Goal: Task Accomplishment & Management: Use online tool/utility

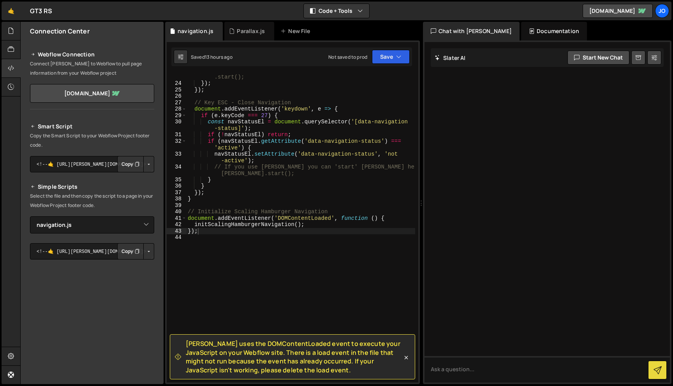
select select "46023"
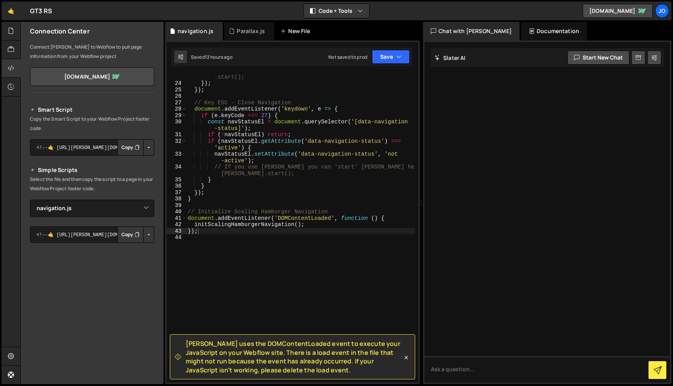
click at [297, 32] on div "New File" at bounding box center [296, 31] width 33 height 8
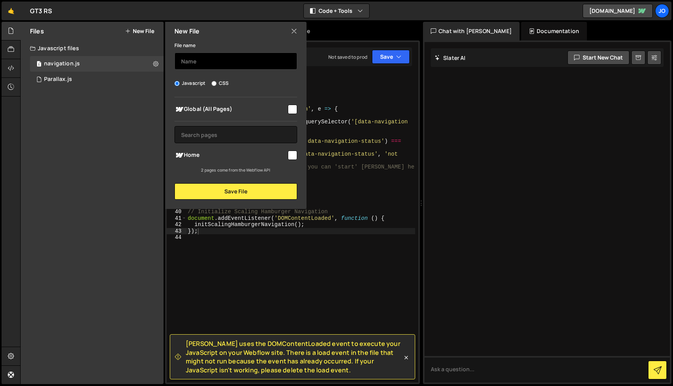
click at [217, 64] on input "text" at bounding box center [236, 61] width 123 height 17
type input "button"
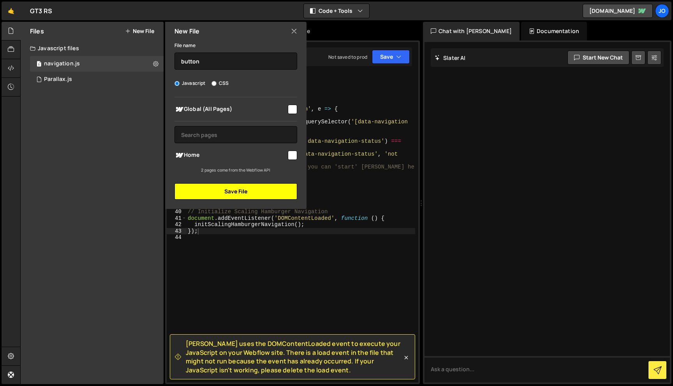
click at [243, 193] on button "Save File" at bounding box center [236, 191] width 123 height 16
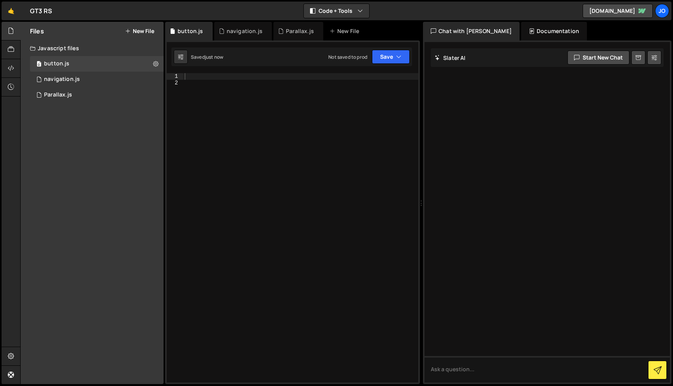
click at [249, 157] on div at bounding box center [300, 234] width 235 height 323
paste textarea "});"
type textarea "});"
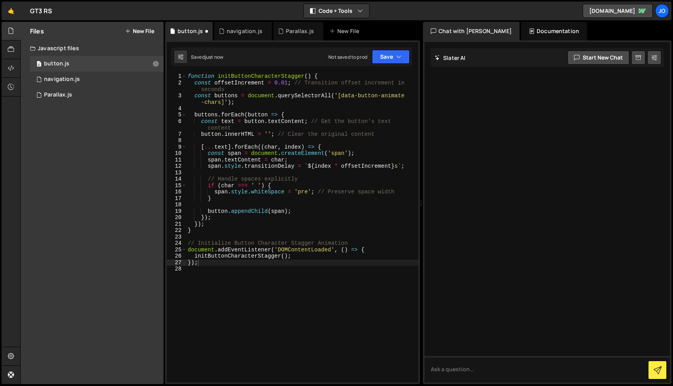
click at [96, 132] on div "Files New File Javascript files 0 button.js 0 0 navigation.js 0 1 Parallax.js 0…" at bounding box center [92, 203] width 143 height 363
click at [237, 285] on div "function initButtonCharacterStagger ( ) { const offsetIncrement = 0.01 ; // Tra…" at bounding box center [302, 234] width 232 height 323
click at [392, 57] on button "Save" at bounding box center [391, 57] width 38 height 14
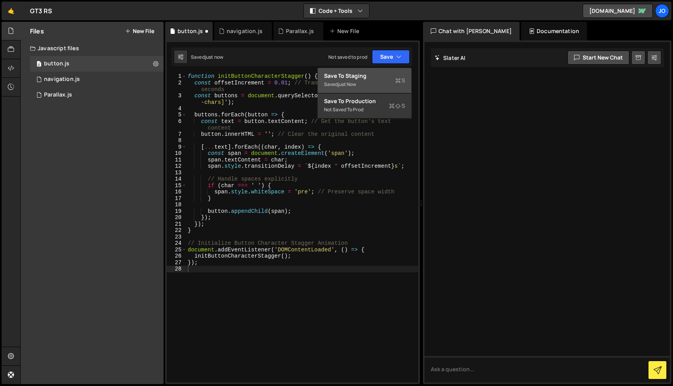
click at [379, 76] on div "Save to Staging S" at bounding box center [364, 76] width 81 height 8
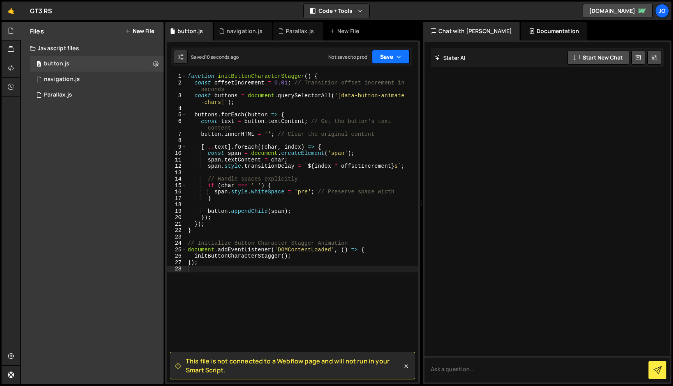
click at [404, 58] on button "Save" at bounding box center [391, 57] width 38 height 14
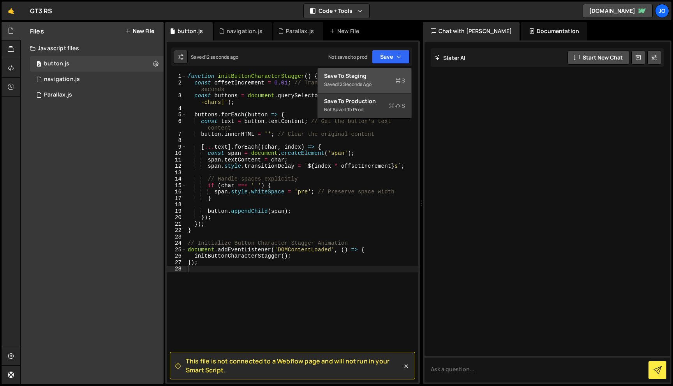
click at [375, 81] on div "Saved 12 seconds ago" at bounding box center [364, 84] width 81 height 9
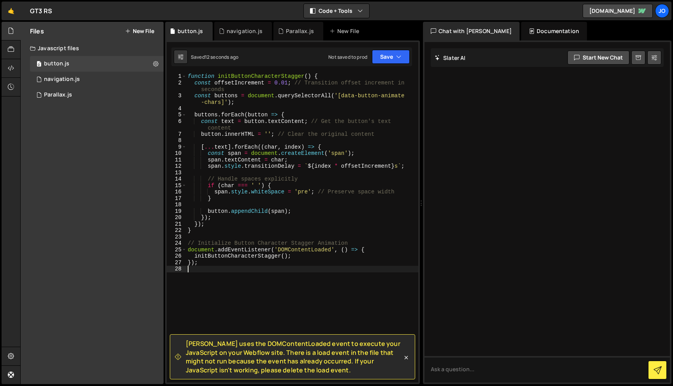
click at [256, 298] on div "function initButtonCharacterStagger ( ) { const offsetIncrement = 0.01 ; // Tra…" at bounding box center [302, 234] width 232 height 323
click at [14, 77] on div at bounding box center [11, 68] width 19 height 19
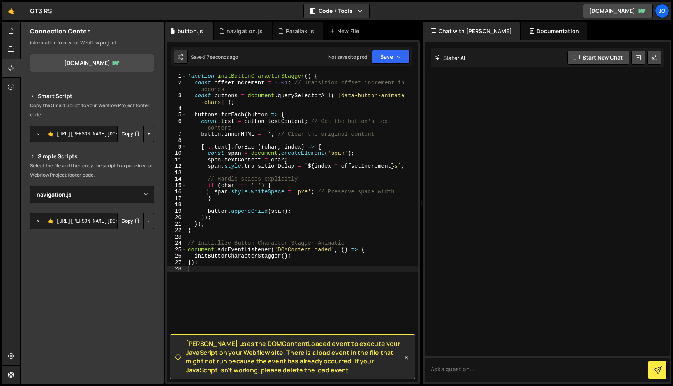
scroll to position [39, 0]
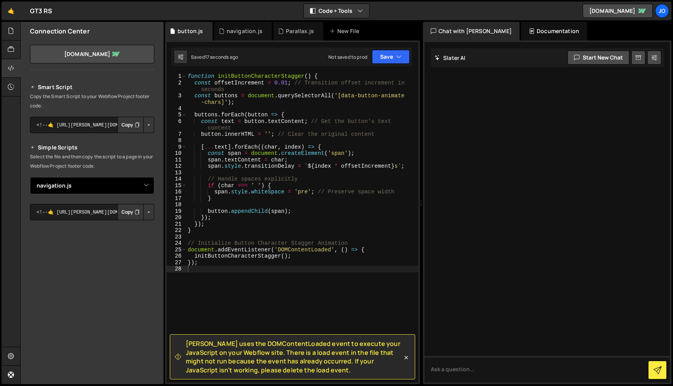
click at [139, 193] on select "Select File Parallax.js navigation.js button.js" at bounding box center [92, 185] width 124 height 17
select select "46035"
click at [146, 213] on button "Button group with nested dropdown" at bounding box center [148, 212] width 11 height 16
click at [148, 211] on button "Button group with nested dropdown" at bounding box center [148, 212] width 11 height 16
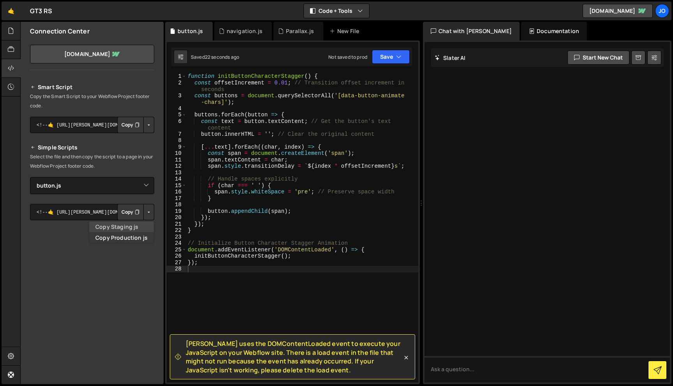
click at [133, 229] on link "Copy Staging js" at bounding box center [121, 227] width 65 height 11
click at [301, 285] on div "function initButtonCharacterStagger ( ) { const offsetIncrement = 0.01 ; // Tra…" at bounding box center [302, 234] width 232 height 323
click at [403, 57] on button "Save" at bounding box center [391, 57] width 38 height 14
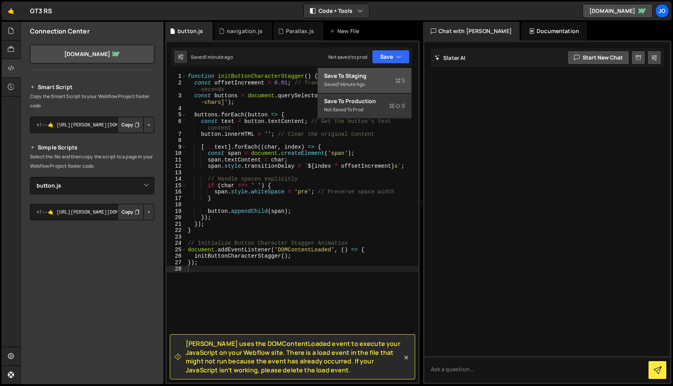
click at [370, 85] on div "Saved 1 minute ago" at bounding box center [364, 84] width 81 height 9
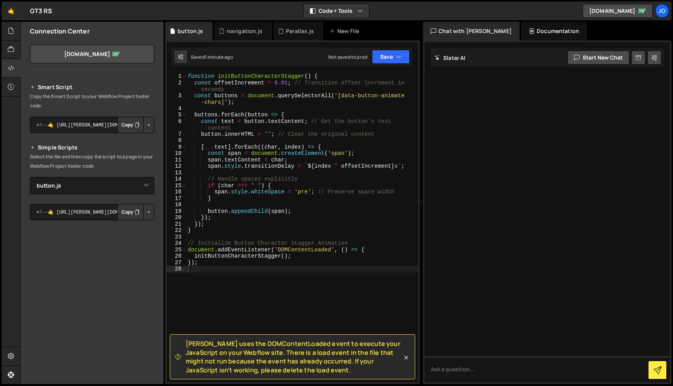
scroll to position [53, 0]
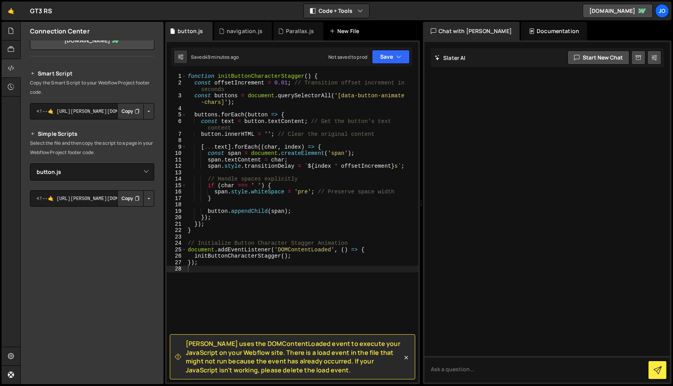
click at [339, 33] on div "New File" at bounding box center [346, 31] width 33 height 8
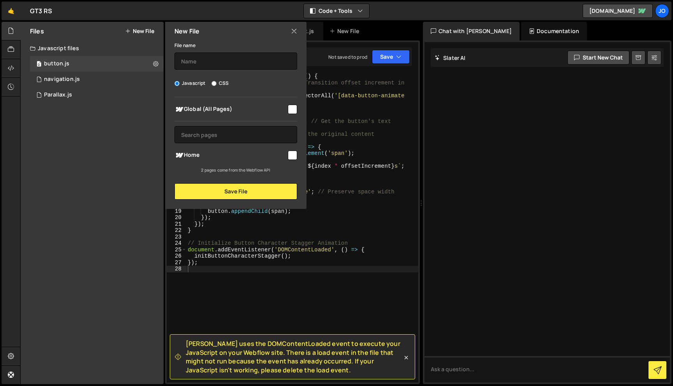
click at [225, 73] on div "File name Javascript CSS Global (All Pages) Save File" at bounding box center [235, 120] width 141 height 159
click at [225, 63] on input "text" at bounding box center [236, 61] width 123 height 17
type input "text-reveal"
click at [298, 113] on div "Global (All Pages) Home" at bounding box center [235, 135] width 141 height 76
click at [293, 112] on input "checkbox" at bounding box center [292, 109] width 9 height 9
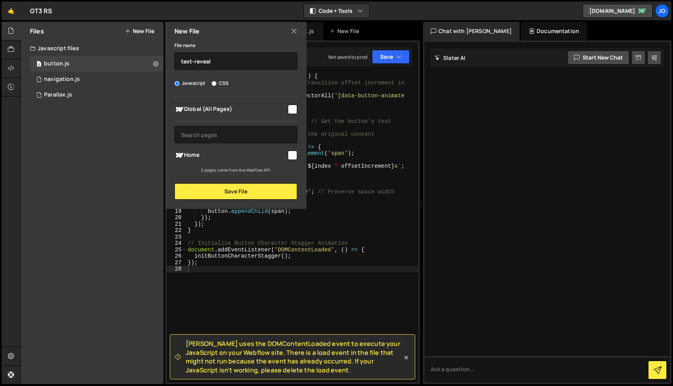
checkbox input "true"
click at [249, 193] on button "Save File" at bounding box center [236, 191] width 123 height 16
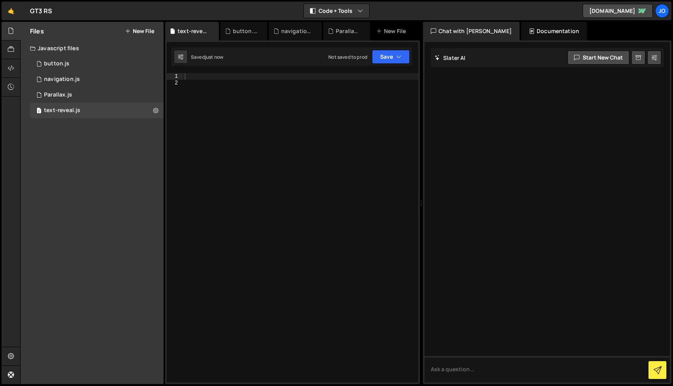
click at [251, 123] on div at bounding box center [300, 234] width 235 height 323
click at [246, 85] on div at bounding box center [300, 234] width 235 height 323
click at [241, 75] on div at bounding box center [300, 234] width 235 height 323
paste textarea "});"
type textarea "});"
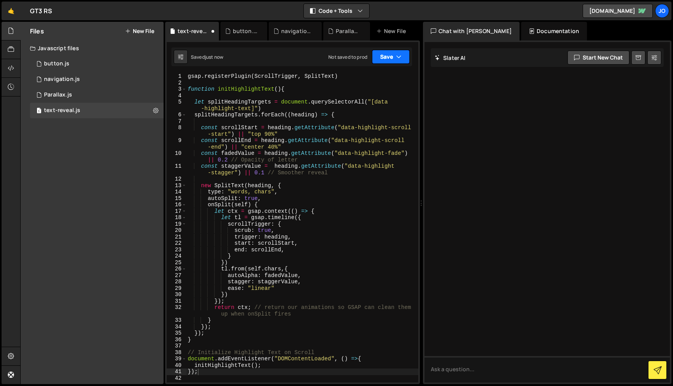
click at [401, 59] on icon "button" at bounding box center [398, 57] width 5 height 8
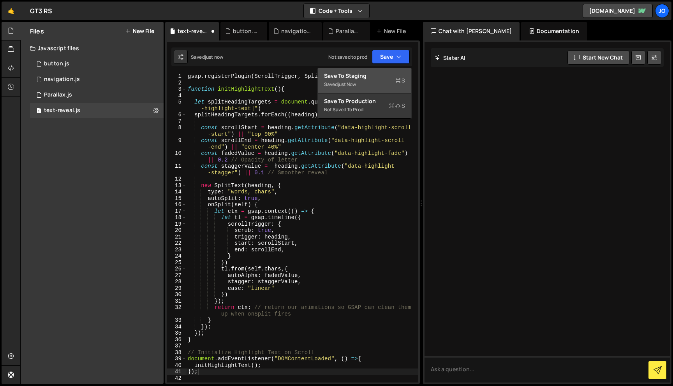
click at [363, 83] on div "Saved just now" at bounding box center [364, 84] width 81 height 9
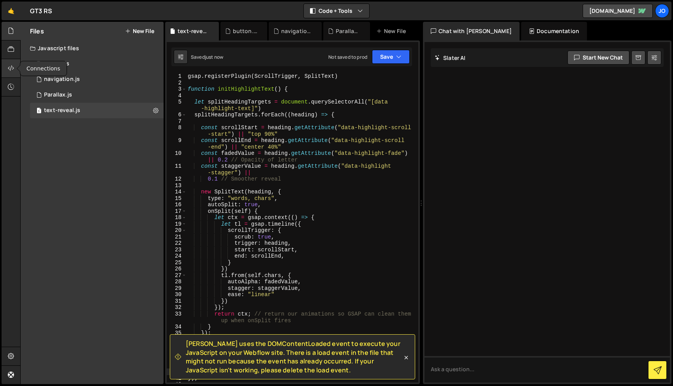
click at [14, 68] on div at bounding box center [11, 68] width 19 height 19
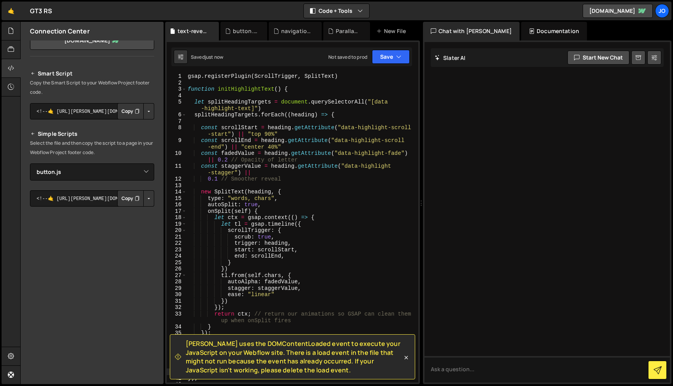
scroll to position [47, 0]
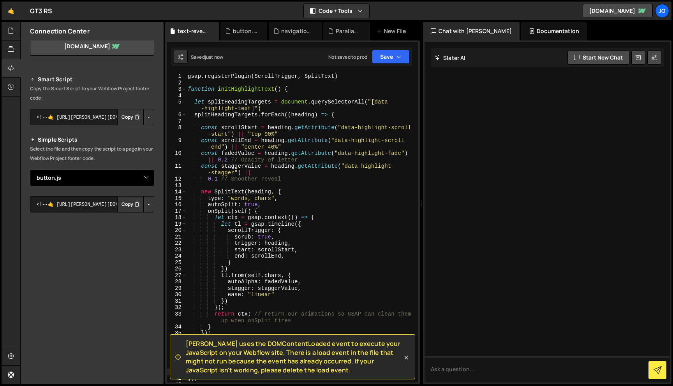
click at [144, 176] on select "Select File Parallax.js navigation.js button.js text-reveal.js" at bounding box center [92, 177] width 124 height 17
select select "46036"
click at [148, 205] on button "Button group with nested dropdown" at bounding box center [148, 204] width 11 height 16
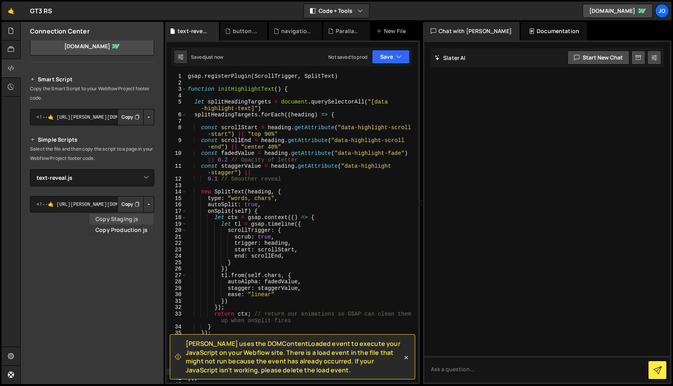
click at [134, 219] on link "Copy Staging js" at bounding box center [121, 219] width 65 height 11
